Goal: Navigation & Orientation: Find specific page/section

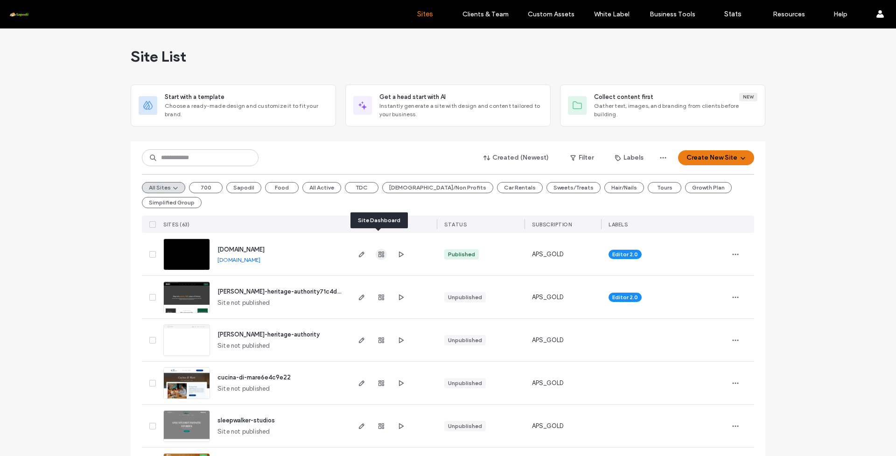
click at [378, 251] on use "button" at bounding box center [381, 254] width 6 height 6
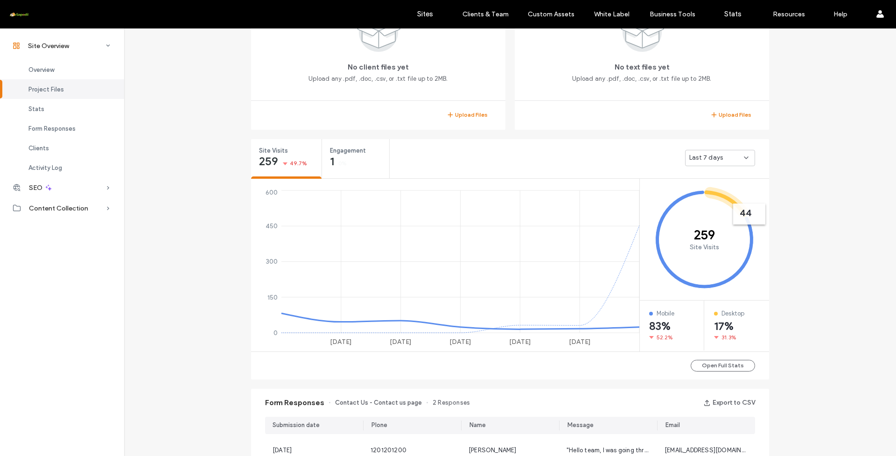
click at [696, 156] on span "Last 7 days" at bounding box center [706, 157] width 34 height 9
click at [709, 208] on span "Last 30 days" at bounding box center [704, 206] width 37 height 9
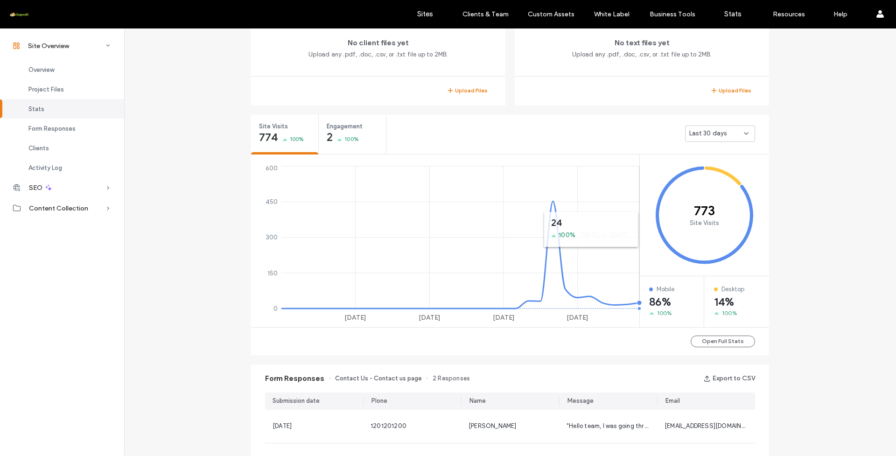
scroll to position [134, 0]
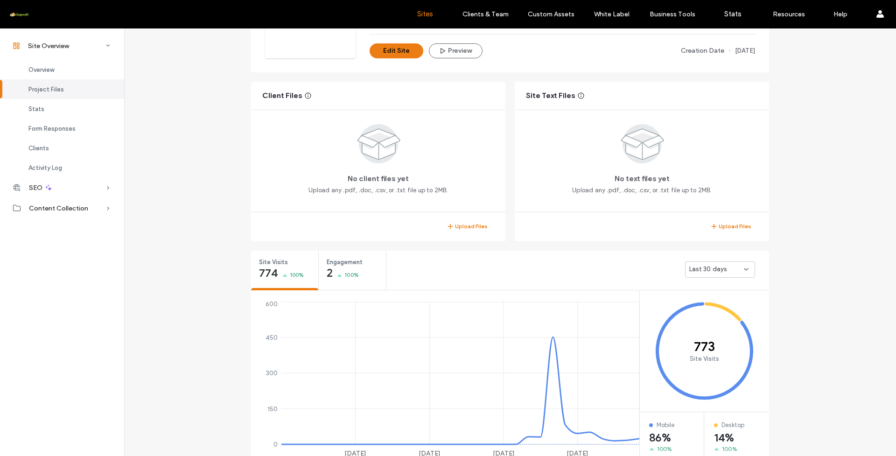
click at [422, 18] on link "Sites" at bounding box center [425, 14] width 56 height 28
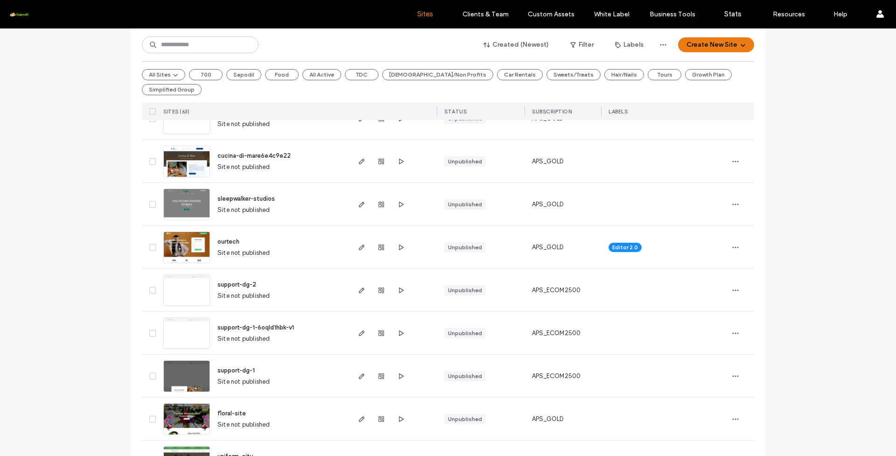
scroll to position [64, 0]
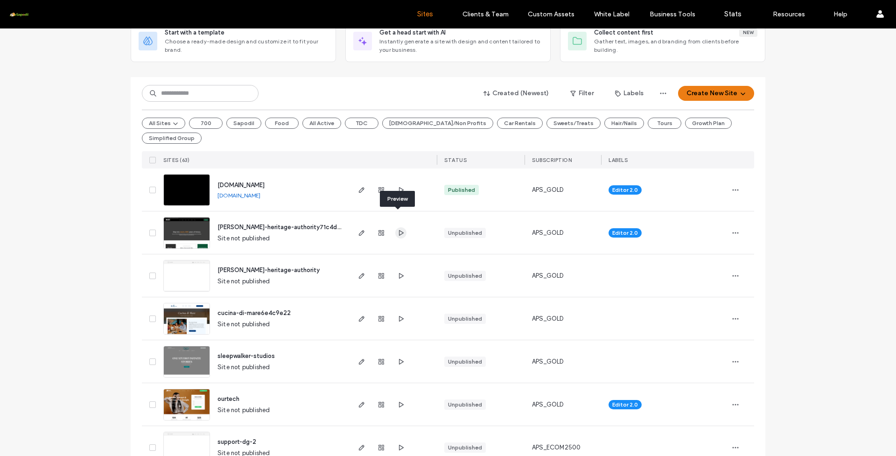
click at [397, 229] on icon "button" at bounding box center [400, 232] width 7 height 7
